Goal: Check status: Check status

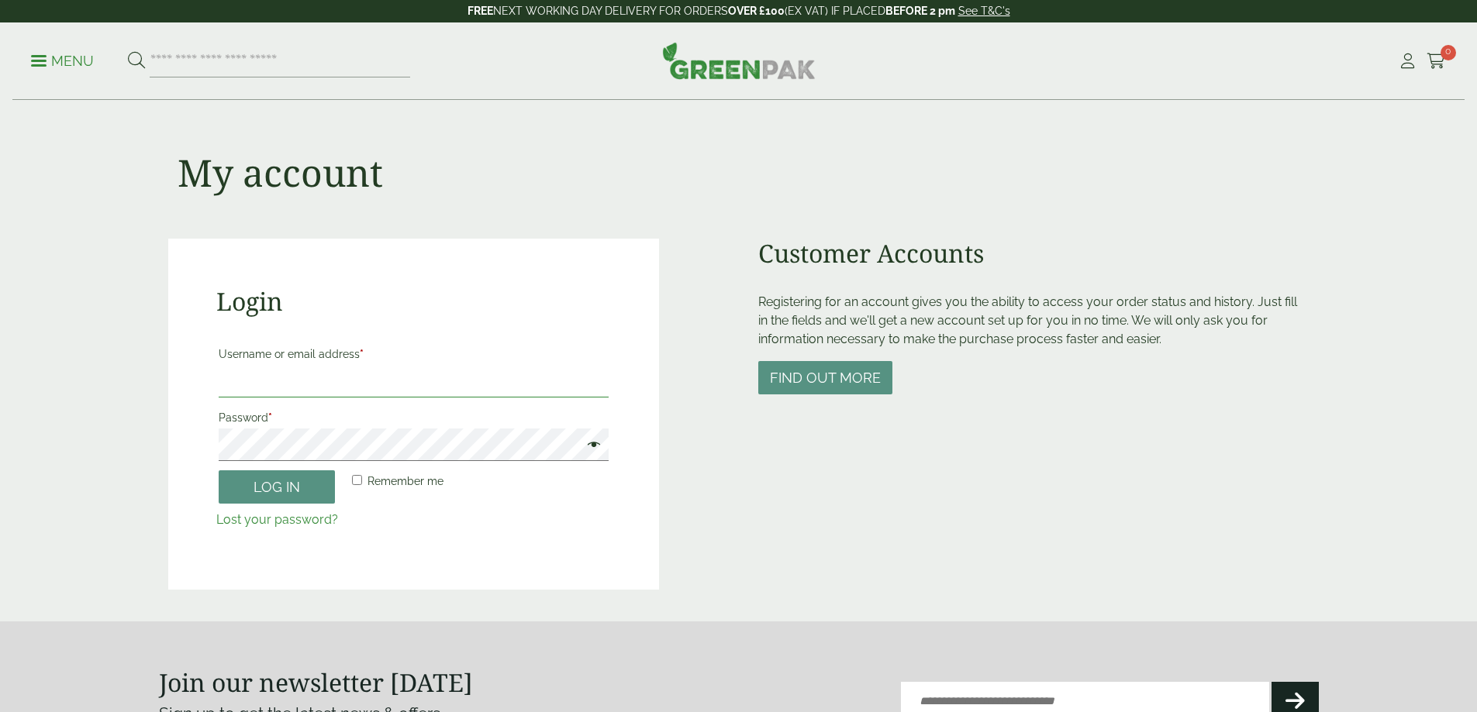
click at [269, 377] on input "Username or email address *" at bounding box center [414, 381] width 390 height 33
click at [266, 389] on input "Username or email address *" at bounding box center [414, 381] width 390 height 33
click at [252, 380] on input "Username or email address *" at bounding box center [414, 381] width 391 height 33
type input "**********"
click at [219, 471] on button "Log in" at bounding box center [277, 487] width 116 height 33
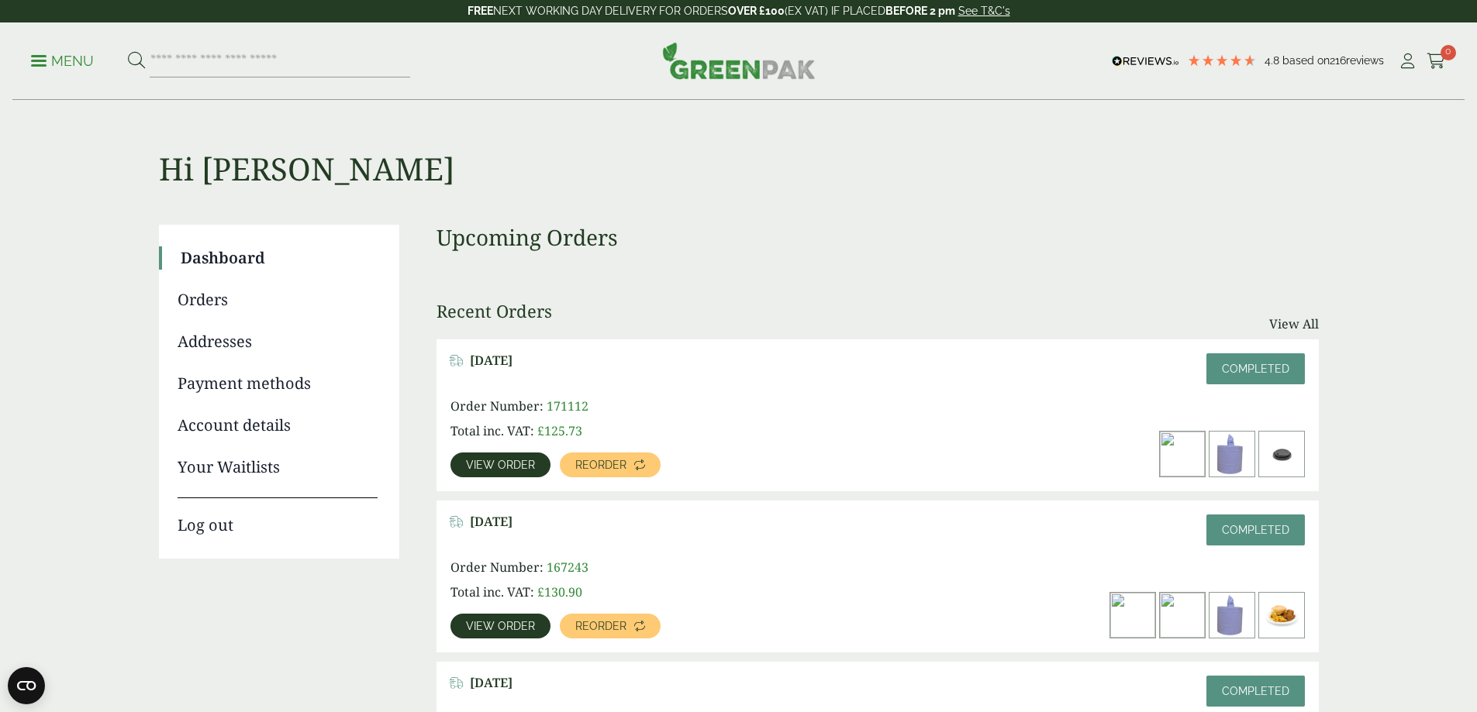
click at [535, 460] on span "View order" at bounding box center [500, 465] width 69 height 11
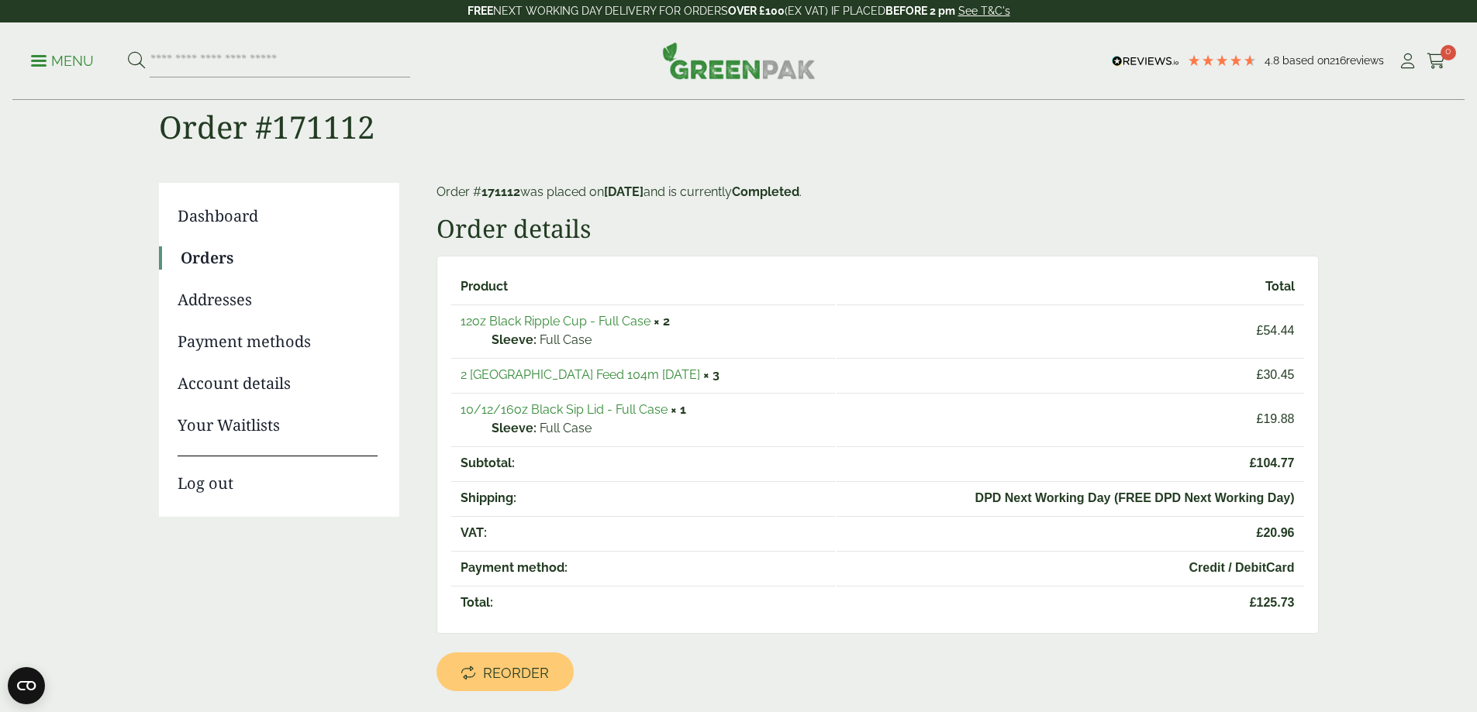
scroll to position [78, 0]
